Goal: Find specific fact: Find specific page/section

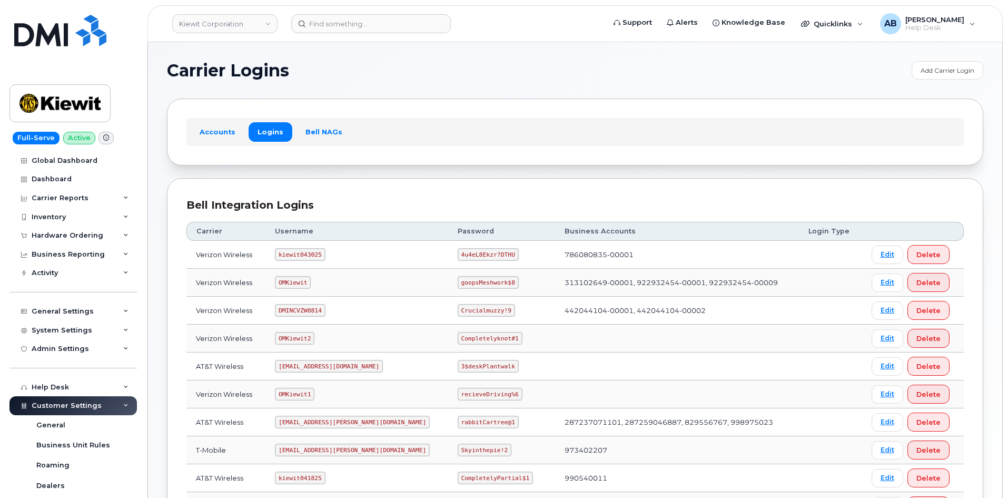
click at [309, 253] on code "kiewit043025" at bounding box center [300, 254] width 50 height 13
copy code "kiewit043025"
drag, startPoint x: 449, startPoint y: 259, endPoint x: 448, endPoint y: 252, distance: 6.9
click at [458, 257] on code "4u4eL8Ekzr?DTHU" at bounding box center [488, 254] width 61 height 13
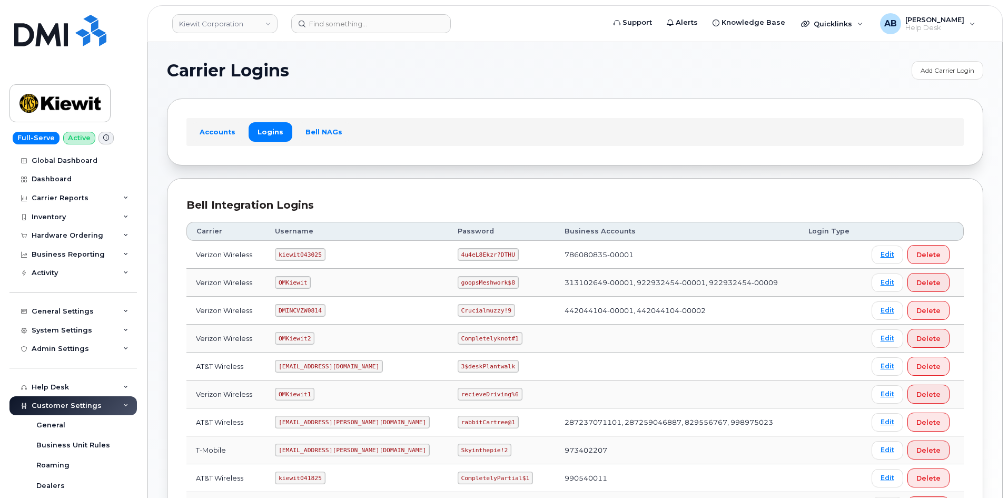
click at [458, 252] on code "4u4eL8Ekzr?DTHU" at bounding box center [488, 254] width 61 height 13
copy code "4u4eL8Ekzr?DTHU"
click at [463, 141] on div "Accounts Logins Bell NAGs" at bounding box center [574, 131] width 777 height 27
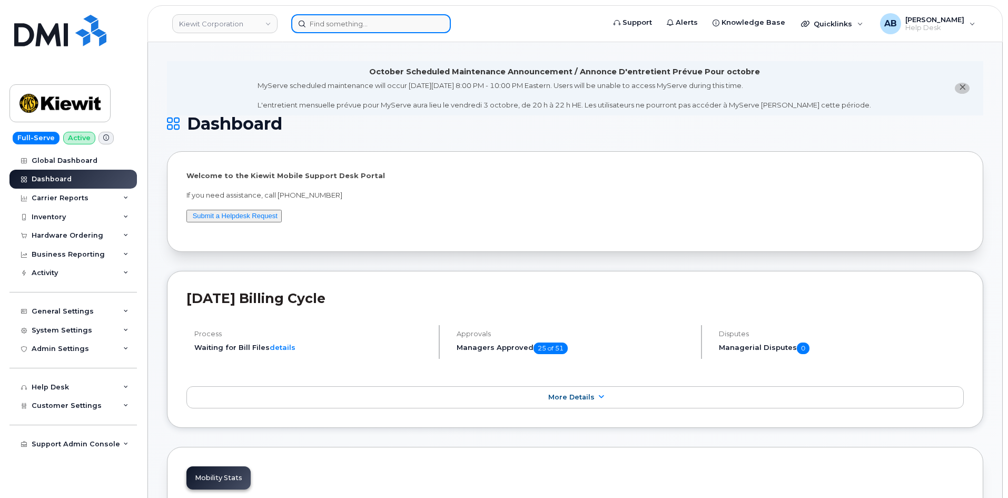
click at [379, 31] on input at bounding box center [371, 23] width 160 height 19
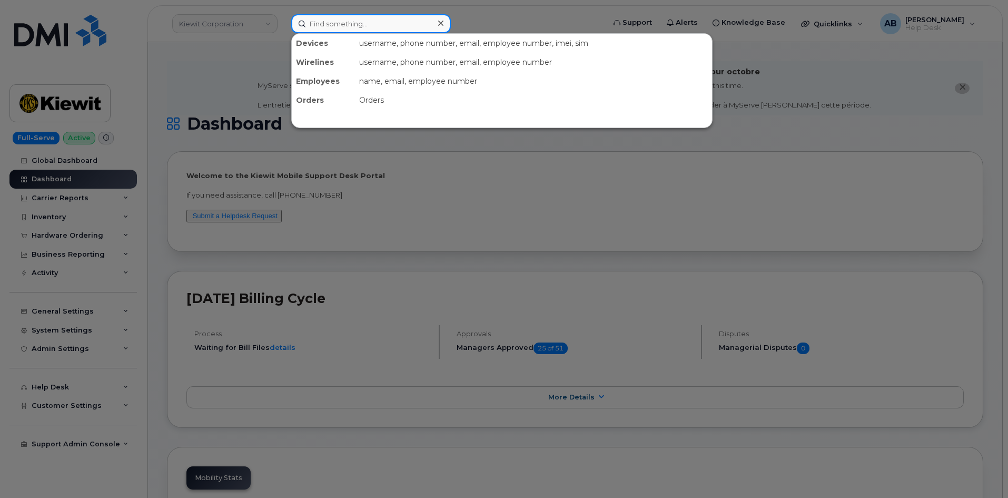
paste input "3615634398"
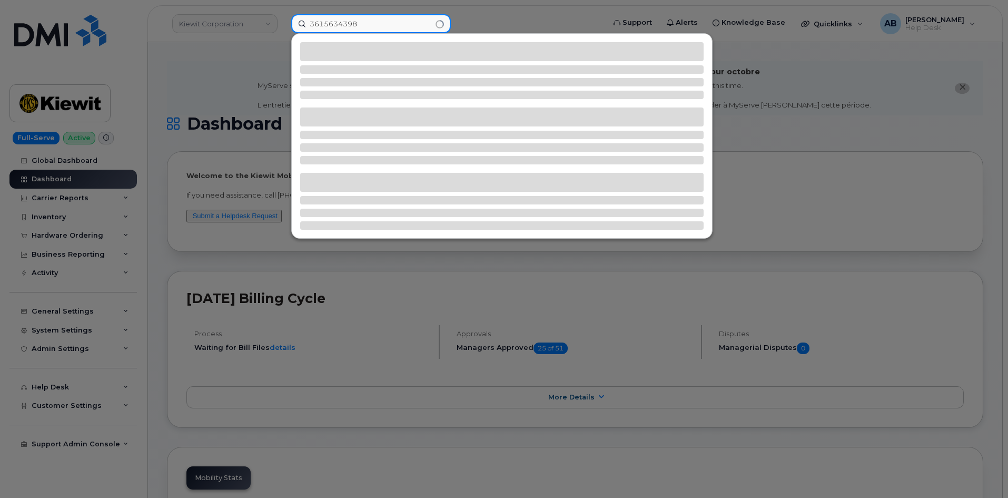
type input "3615634398"
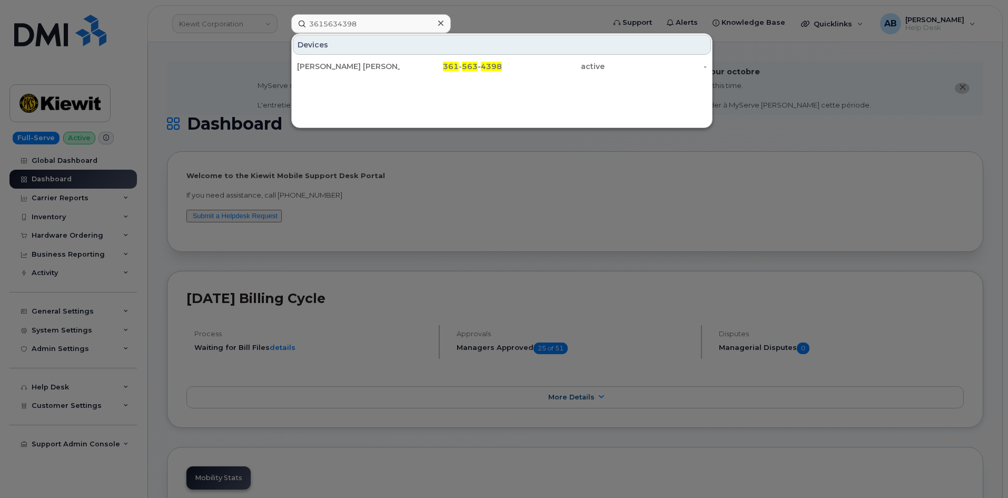
click at [456, 53] on div "Devices" at bounding box center [502, 45] width 418 height 20
drag, startPoint x: 448, startPoint y: 65, endPoint x: 447, endPoint y: 27, distance: 38.4
click at [448, 65] on span "361" at bounding box center [451, 66] width 16 height 9
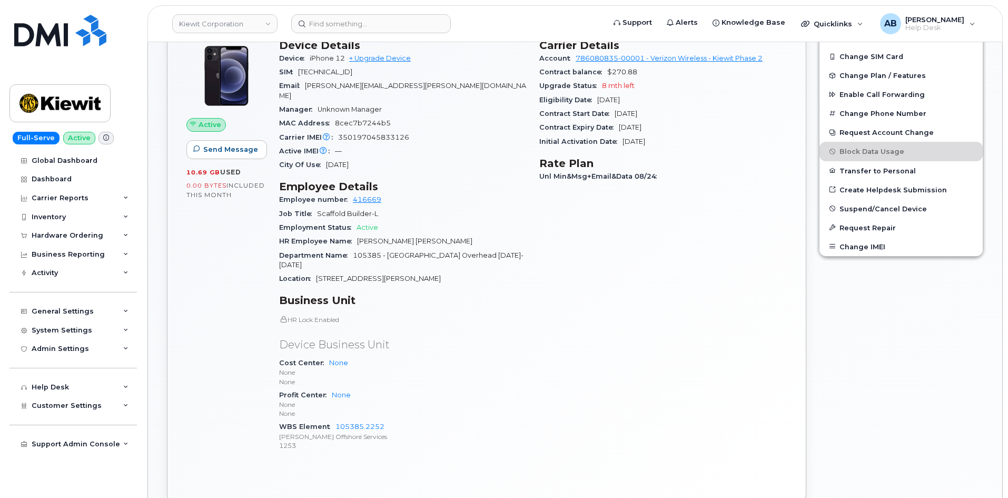
scroll to position [369, 0]
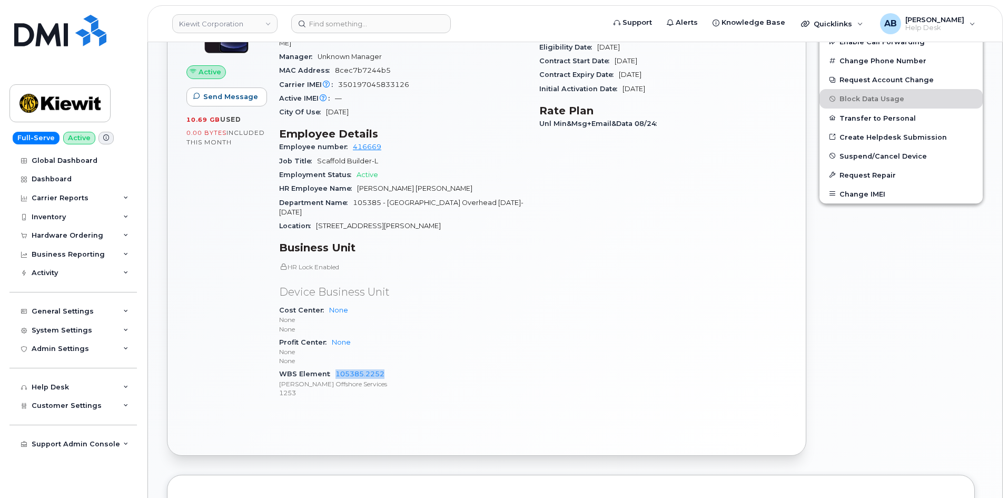
drag, startPoint x: 393, startPoint y: 353, endPoint x: 331, endPoint y: 354, distance: 62.1
click at [331, 367] on div "WBS Element 105385.2252 Kiewit Offshore Services 1253" at bounding box center [402, 383] width 247 height 32
copy link "105385.2252"
click at [59, 31] on img at bounding box center [60, 31] width 92 height 32
click at [91, 311] on div "General Settings" at bounding box center [72, 311] width 127 height 19
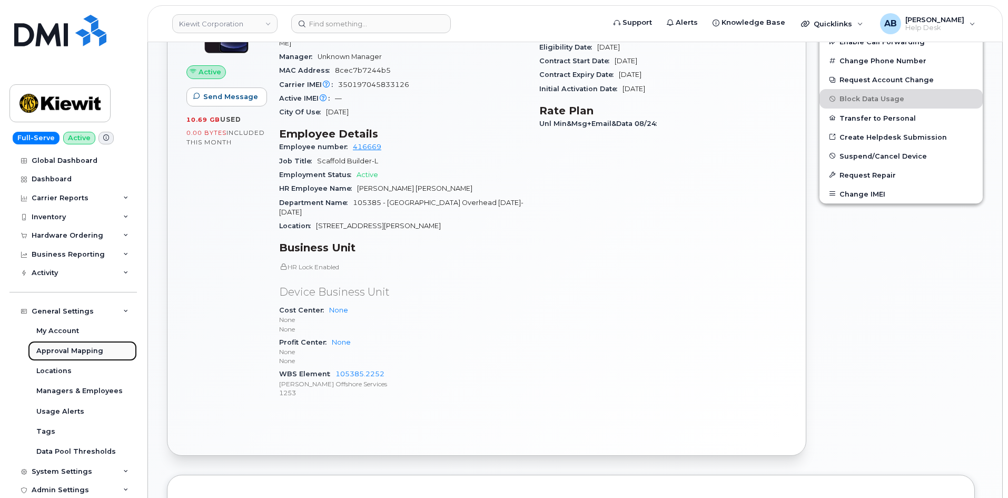
click at [86, 347] on div "Approval Mapping" at bounding box center [69, 350] width 67 height 9
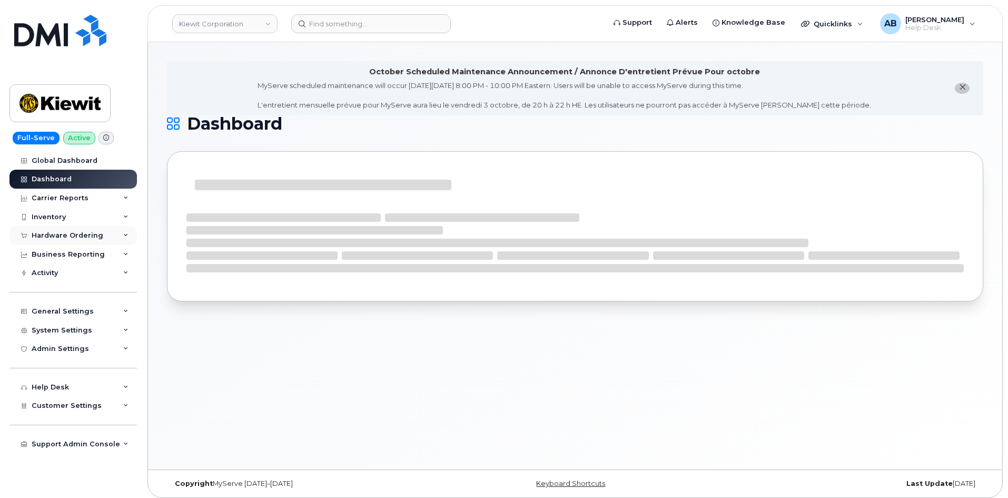
click at [73, 233] on div "Hardware Ordering" at bounding box center [68, 235] width 72 height 8
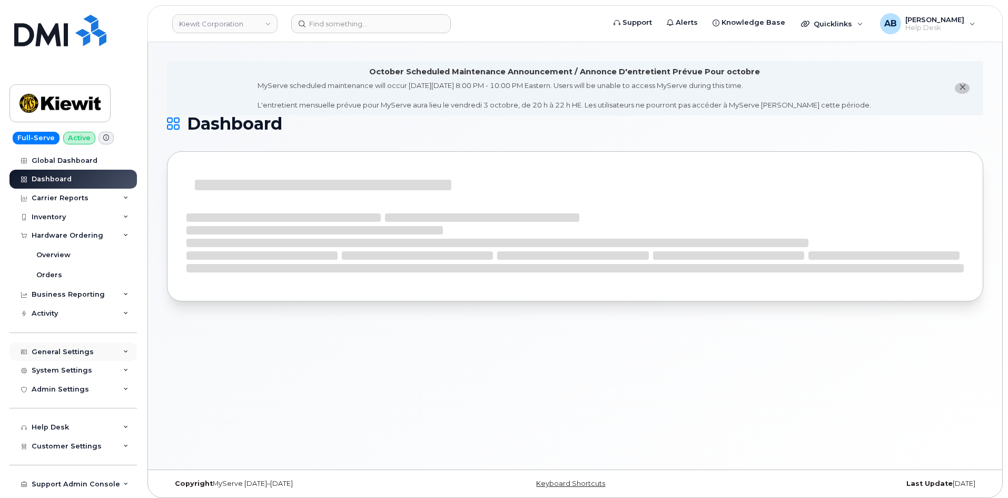
click at [76, 350] on div "General Settings" at bounding box center [63, 352] width 62 height 8
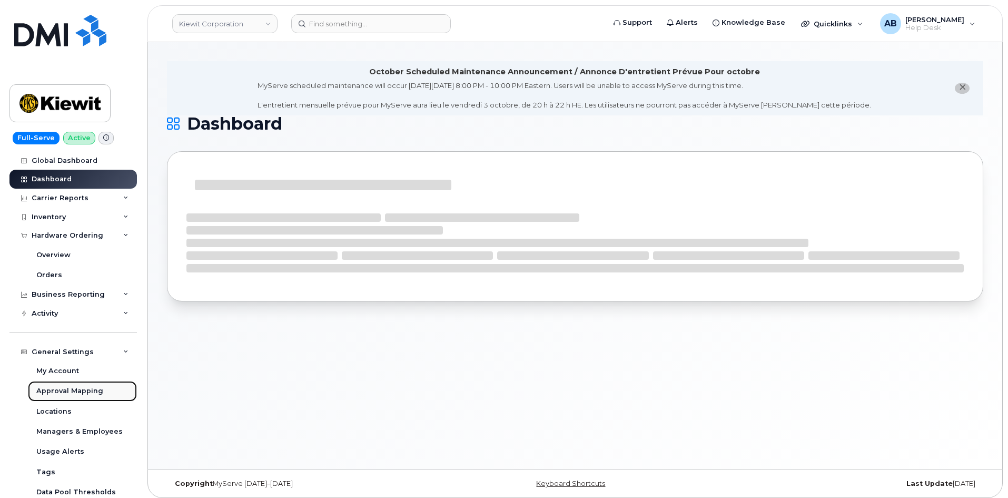
click at [72, 392] on div "Approval Mapping" at bounding box center [69, 390] width 67 height 9
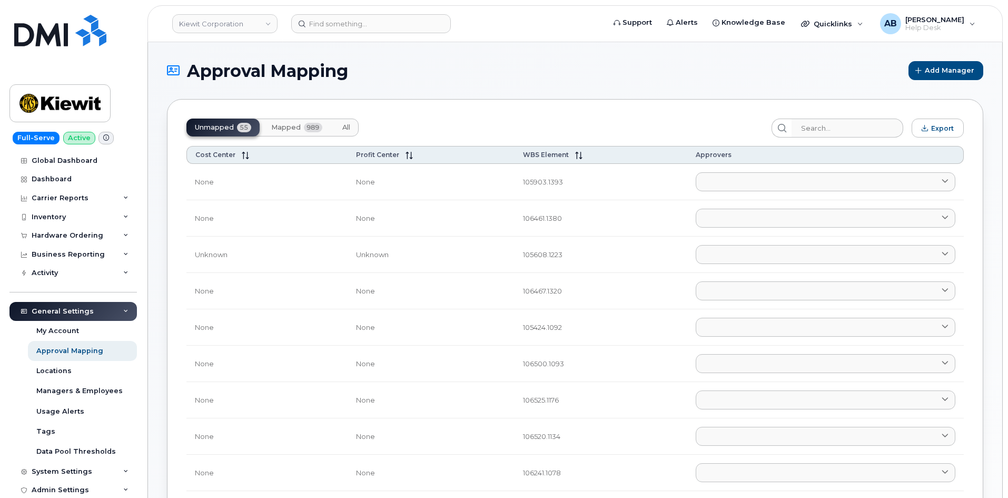
click at [343, 126] on span "All" at bounding box center [346, 127] width 8 height 8
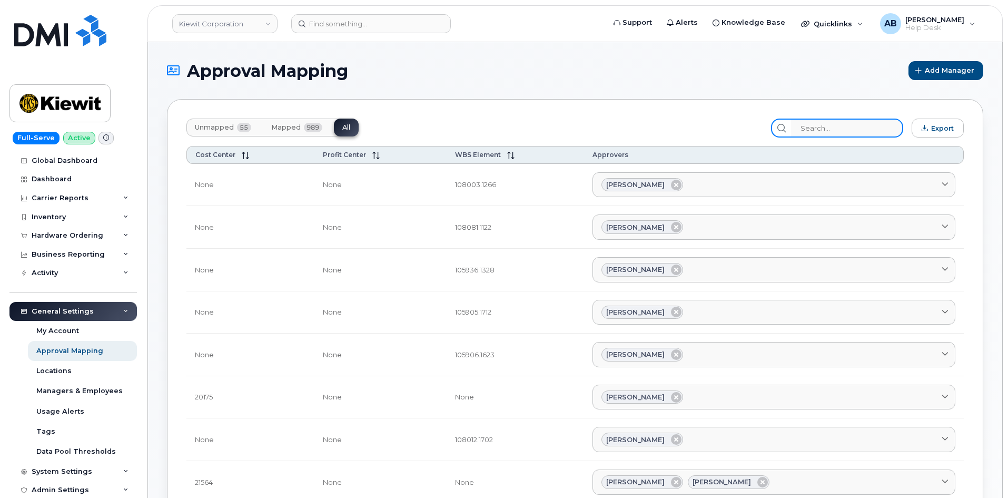
click at [845, 123] on input "search" at bounding box center [847, 127] width 112 height 19
paste input "105385.2252"
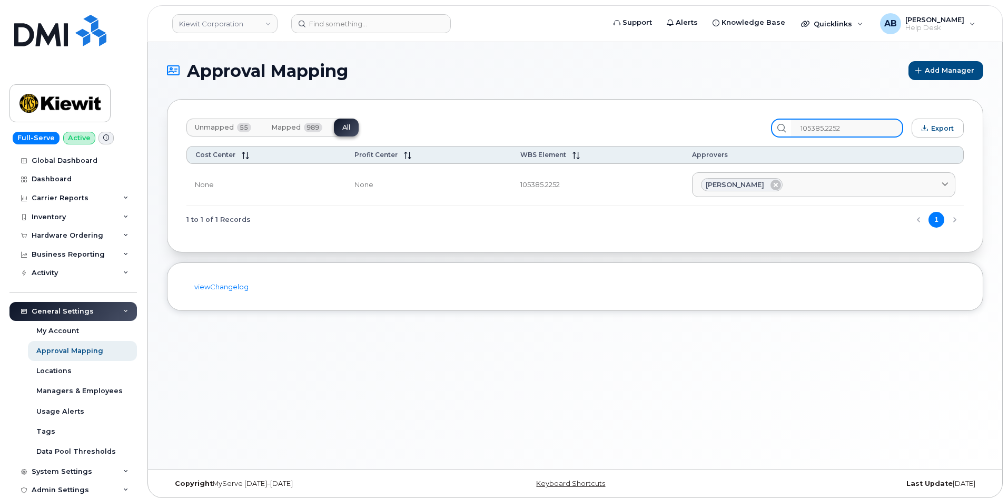
type input "105385.2252"
click at [28, 102] on img at bounding box center [59, 103] width 81 height 31
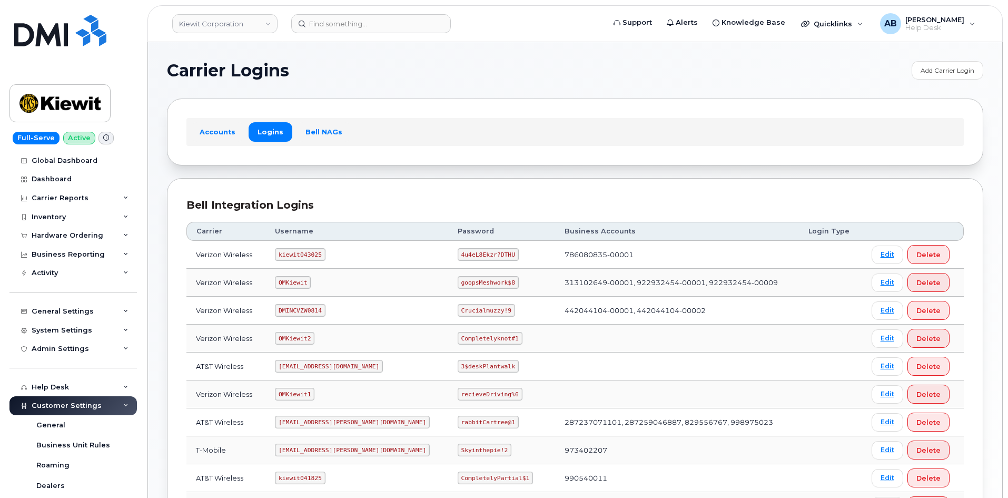
click at [302, 249] on code "kiewit043025" at bounding box center [300, 254] width 50 height 13
copy code "kiewit043025"
click at [458, 253] on code "4u4eL8Ekzr?DTHU" at bounding box center [488, 254] width 61 height 13
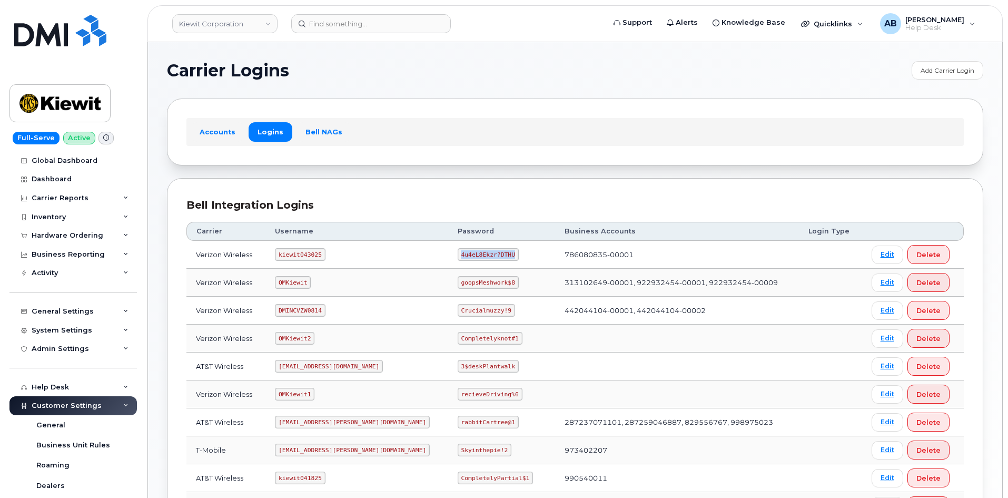
click at [458, 253] on code "4u4eL8Ekzr?DTHU" at bounding box center [488, 254] width 61 height 13
copy code "4u4eL8Ekzr?DTHU"
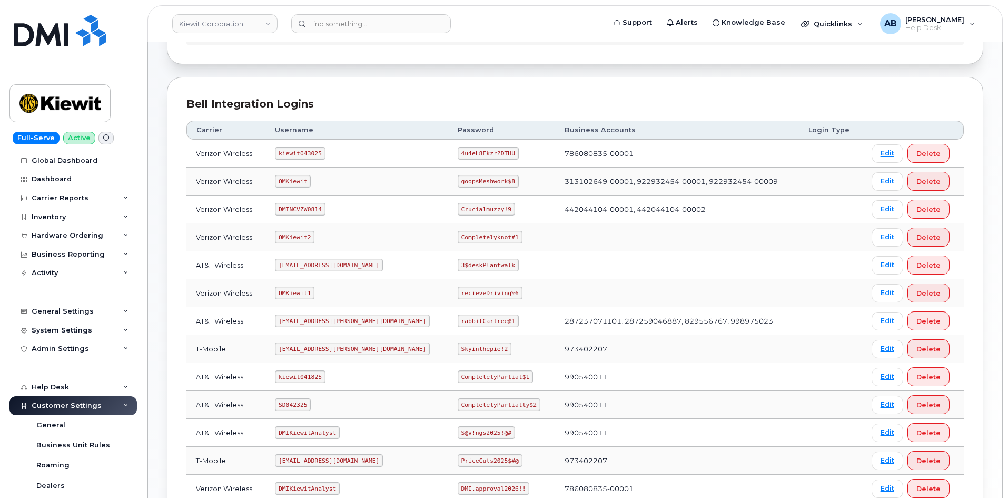
scroll to position [91, 0]
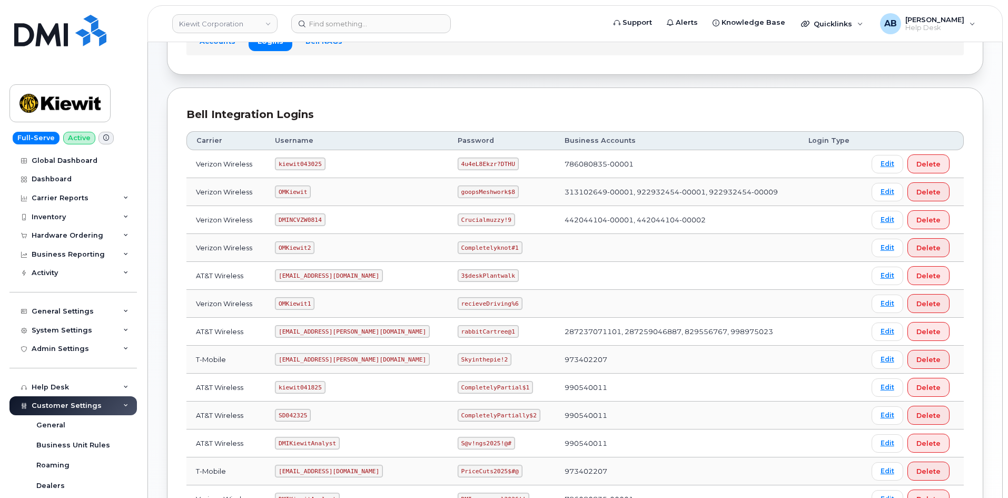
click at [295, 192] on code "OMKiewit" at bounding box center [293, 191] width 36 height 13
copy code "OMKiewit"
click at [458, 191] on code "goopsMeshwork$8" at bounding box center [488, 191] width 61 height 13
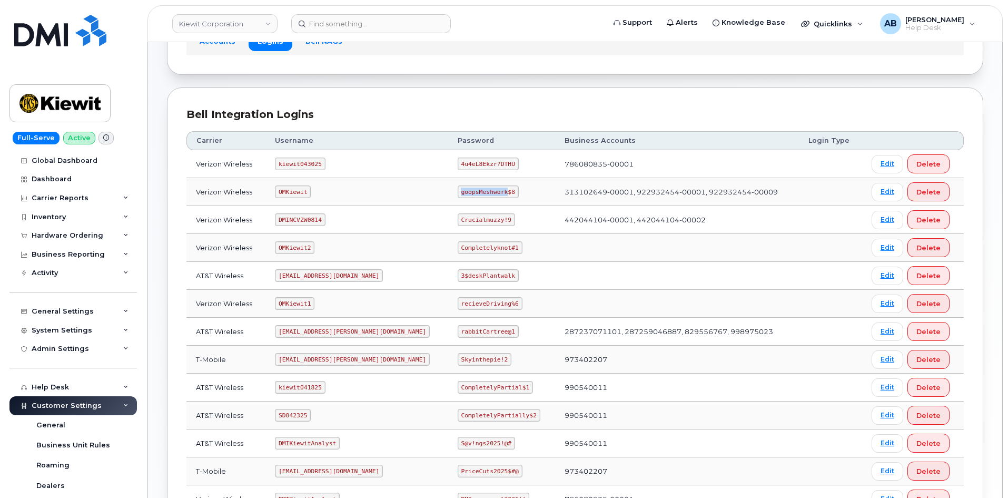
click at [458, 191] on code "goopsMeshwork$8" at bounding box center [488, 191] width 61 height 13
click at [359, 229] on td "DMINCVZW0814" at bounding box center [356, 220] width 183 height 28
click at [299, 217] on code "DMINCVZW0814" at bounding box center [300, 219] width 50 height 13
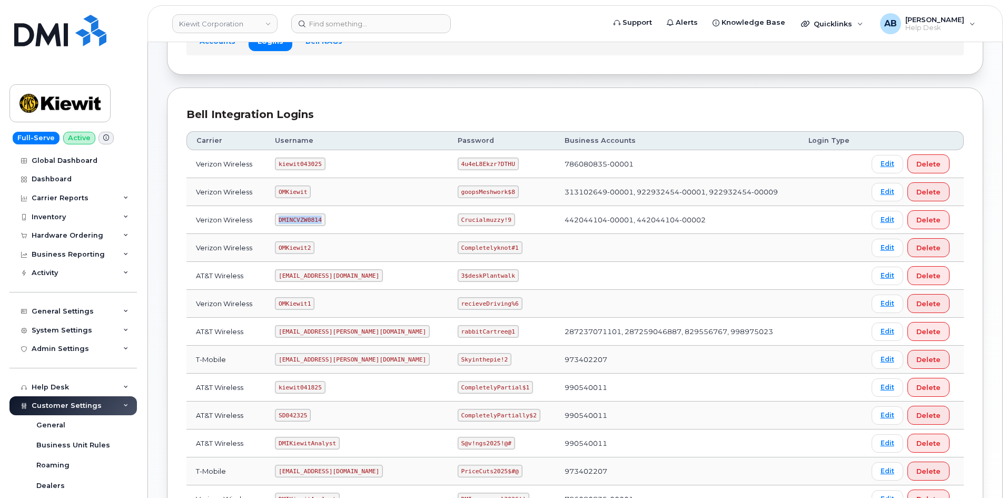
click at [299, 217] on code "DMINCVZW0814" at bounding box center [300, 219] width 50 height 13
copy code "DMINCVZW0814"
click at [461, 216] on code "Crucialmuzzy!9" at bounding box center [486, 219] width 57 height 13
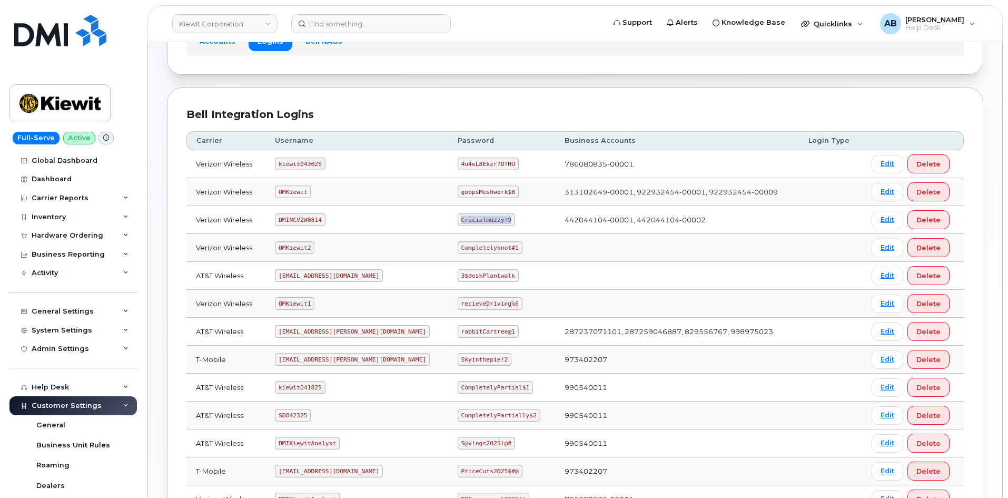
click at [461, 216] on code "Crucialmuzzy!9" at bounding box center [486, 219] width 57 height 13
copy code "Crucialmuzzy!9"
drag, startPoint x: 381, startPoint y: 200, endPoint x: 265, endPoint y: 9, distance: 222.6
click at [381, 199] on td "OMKiewit" at bounding box center [356, 192] width 183 height 28
